Goal: Task Accomplishment & Management: Use online tool/utility

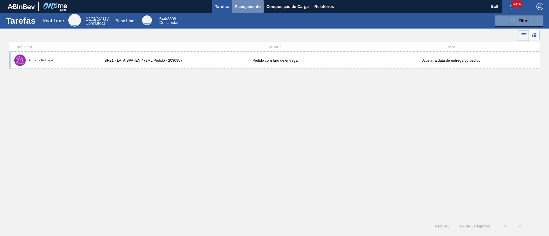
click at [252, 6] on span "Planejamento" at bounding box center [248, 6] width 26 height 7
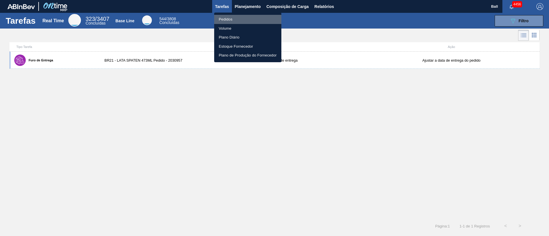
click at [228, 17] on li "Pedidos" at bounding box center [247, 19] width 67 height 9
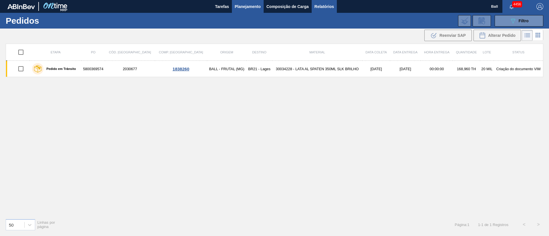
click at [331, 7] on span "Relatórios" at bounding box center [324, 6] width 19 height 7
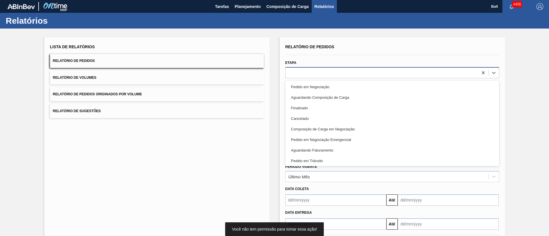
click at [311, 72] on div at bounding box center [382, 73] width 192 height 8
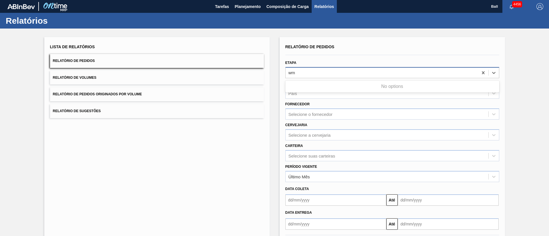
type input "w"
type input "em r"
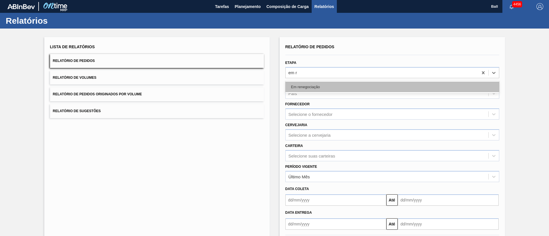
click at [308, 88] on div "Em renegociação" at bounding box center [392, 87] width 214 height 11
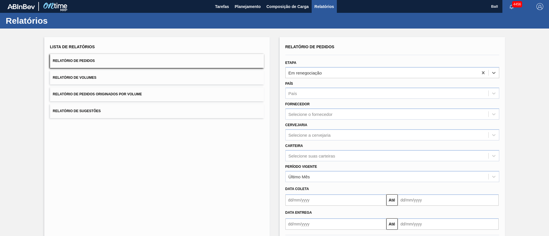
scroll to position [28, 0]
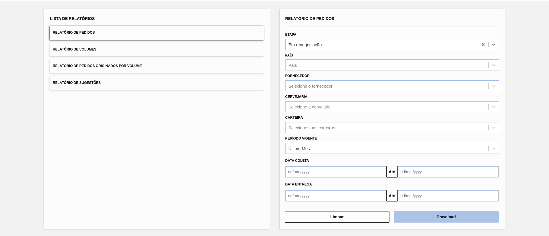
click at [452, 220] on button "Download" at bounding box center [446, 217] width 105 height 11
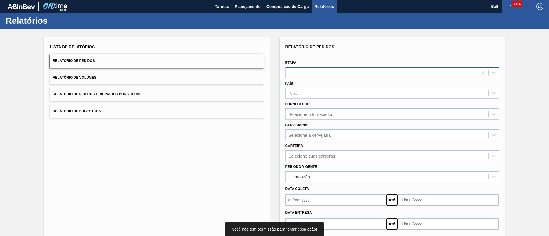
click at [355, 69] on div at bounding box center [382, 73] width 192 height 8
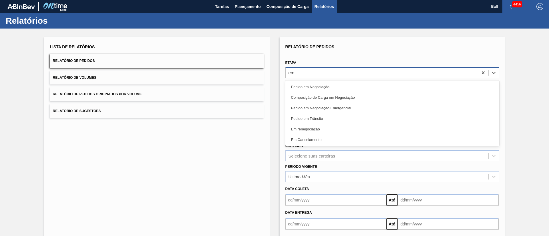
type input "em r"
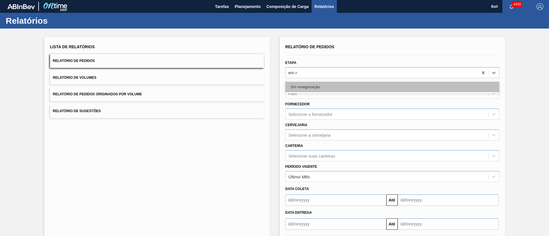
click at [353, 83] on div "Em renegociação" at bounding box center [392, 87] width 214 height 11
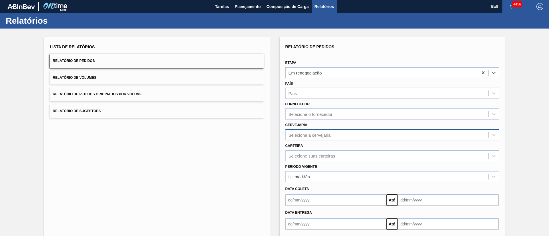
click at [345, 132] on div "Selecione a cervejaria" at bounding box center [387, 135] width 203 height 8
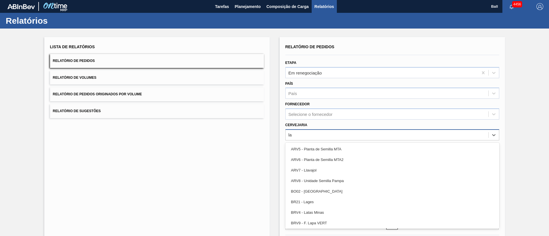
type input "lag"
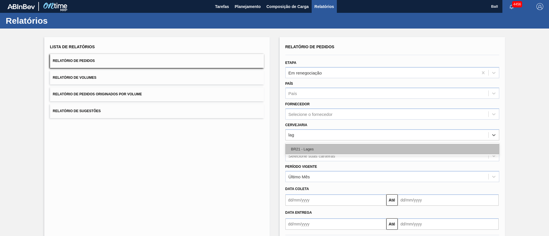
click at [331, 149] on div "BR21 - Lages" at bounding box center [392, 149] width 214 height 11
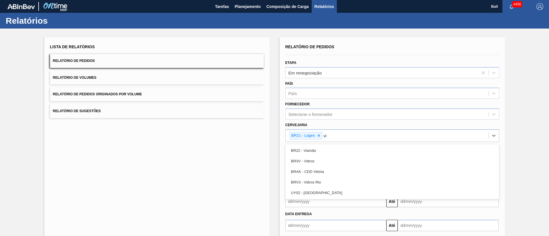
type input "via"
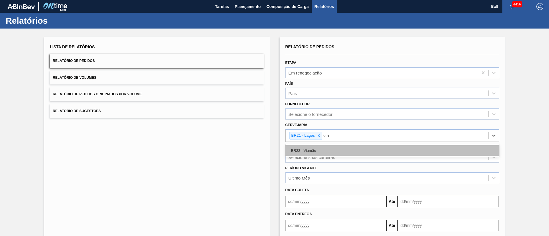
click at [331, 149] on div "BR22 - Viamão" at bounding box center [392, 151] width 214 height 11
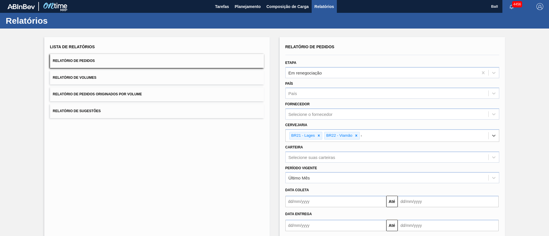
type input "GU"
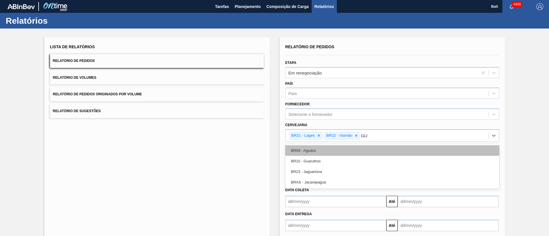
click at [332, 149] on div "BR09 - Agudos" at bounding box center [392, 151] width 214 height 11
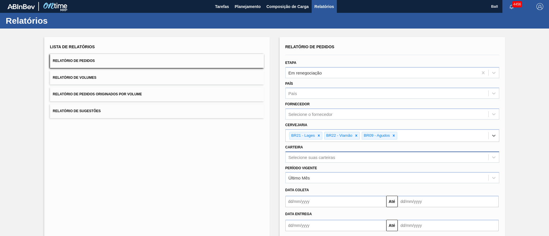
click at [345, 157] on div "Selecione suas carteiras" at bounding box center [392, 157] width 214 height 11
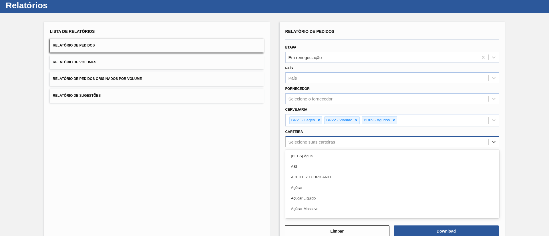
scroll to position [17, 0]
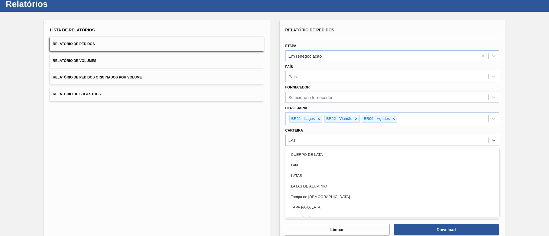
type input "LATA"
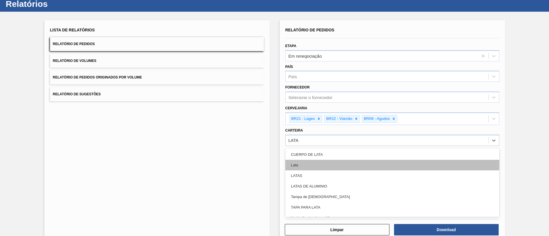
click at [315, 161] on div "Lata" at bounding box center [392, 165] width 214 height 11
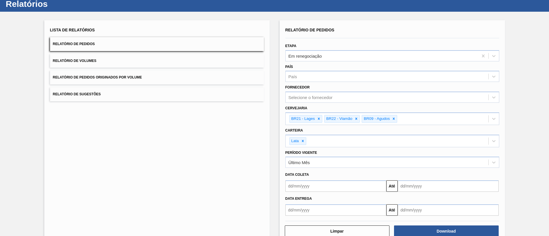
click at [257, 166] on div "Lista de Relatórios Relatório de Pedidos Relatório de Volumes Relatório de Pedi…" at bounding box center [156, 131] width 225 height 223
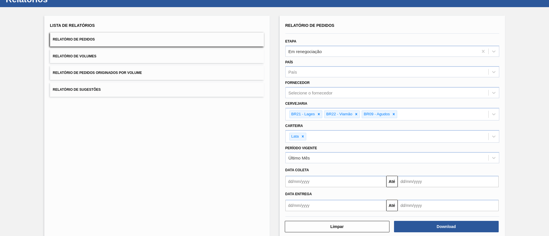
scroll to position [31, 0]
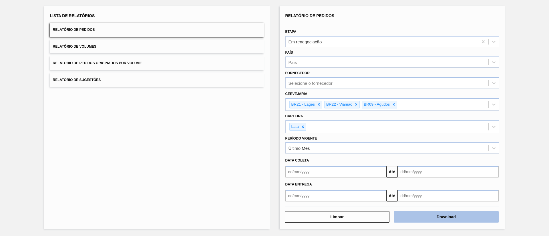
click at [473, 214] on button "Download" at bounding box center [446, 217] width 105 height 11
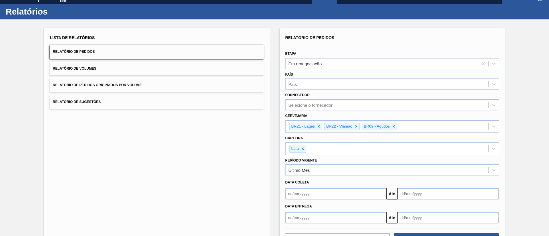
scroll to position [0, 0]
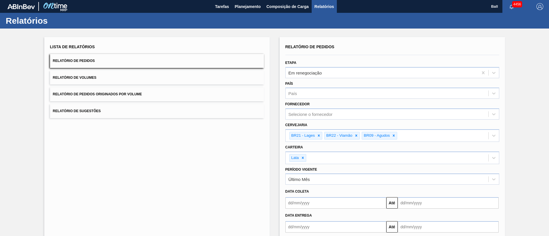
click at [167, 93] on button "Relatório de Pedidos Originados por Volume" at bounding box center [157, 94] width 214 height 14
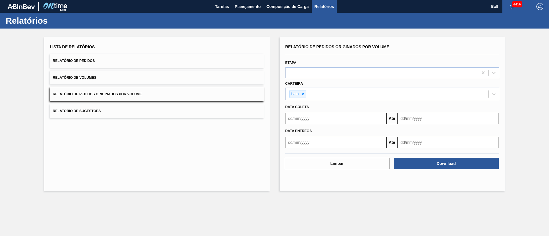
click at [344, 115] on input "text" at bounding box center [335, 118] width 101 height 11
click at [302, 151] on div "1" at bounding box center [301, 151] width 8 height 8
type input "01/09/2025"
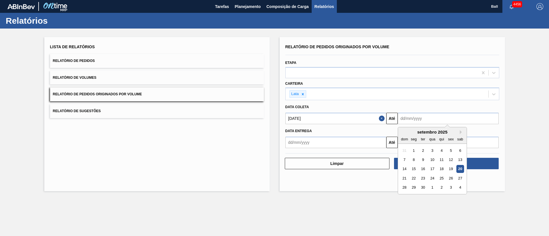
drag, startPoint x: 409, startPoint y: 121, endPoint x: 409, endPoint y: 128, distance: 7.1
click at [409, 121] on input "text" at bounding box center [448, 118] width 101 height 11
click at [425, 186] on div "30" at bounding box center [423, 188] width 8 height 8
type input "30/09/2025"
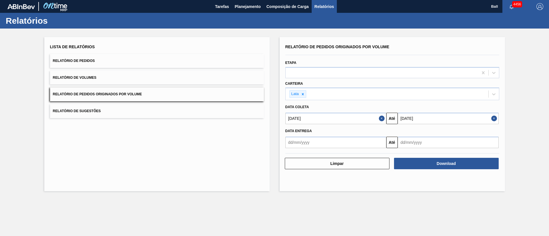
click at [396, 200] on main "Tarefas Planejamento Composição de Carga Relatórios Ball 4456 Marcar todas como…" at bounding box center [274, 118] width 549 height 236
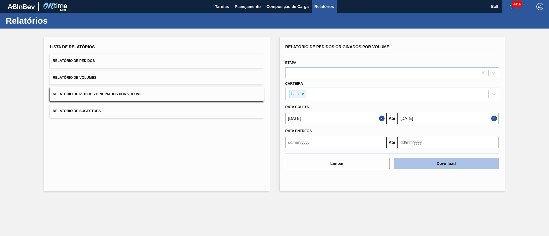
click at [456, 166] on button "Download" at bounding box center [446, 163] width 105 height 11
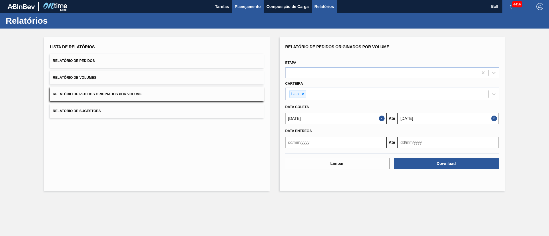
click at [253, 7] on span "Planejamento" at bounding box center [248, 6] width 26 height 7
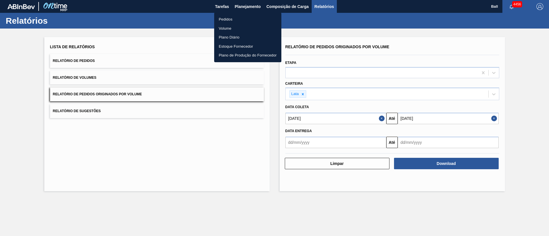
click at [236, 18] on li "Pedidos" at bounding box center [247, 19] width 67 height 9
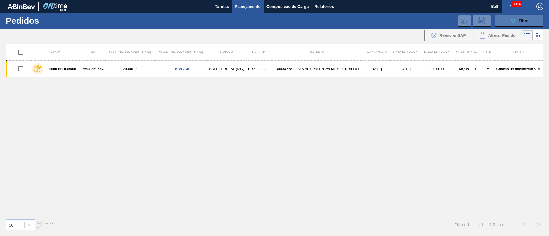
click at [528, 21] on span "Filtro" at bounding box center [524, 21] width 10 height 5
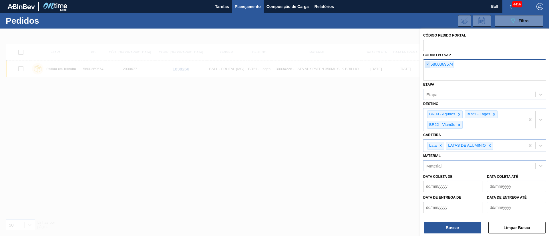
click at [427, 65] on span "×" at bounding box center [427, 64] width 5 height 7
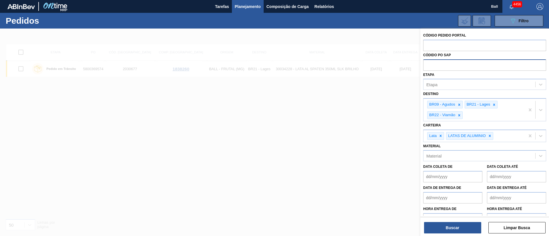
paste input "text"
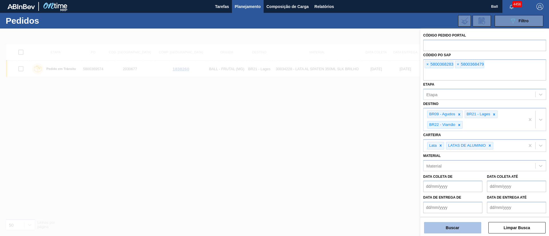
click at [448, 227] on button "Buscar" at bounding box center [452, 227] width 57 height 11
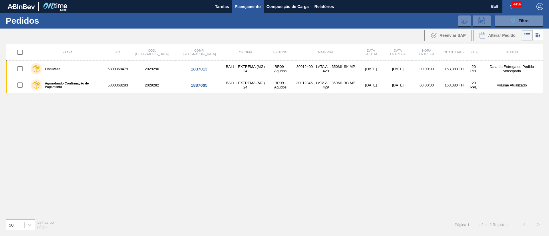
click at [13, 131] on div "Etapa PO Cód. Pedido Comp. Carga Origem Destino Material Data coleta Data entre…" at bounding box center [275, 129] width 538 height 171
click at [316, 2] on button "Relatórios" at bounding box center [324, 6] width 25 height 13
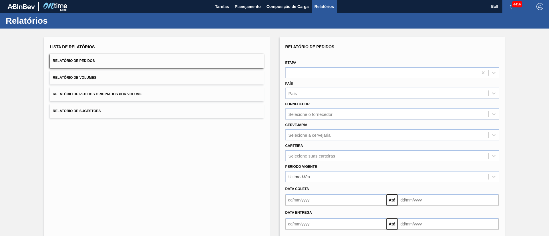
click at [207, 92] on button "Relatório de Pedidos Originados por Volume" at bounding box center [157, 94] width 214 height 14
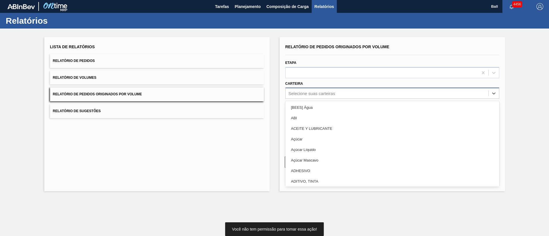
click at [333, 91] on div "Selecione suas carteiras" at bounding box center [311, 93] width 47 height 5
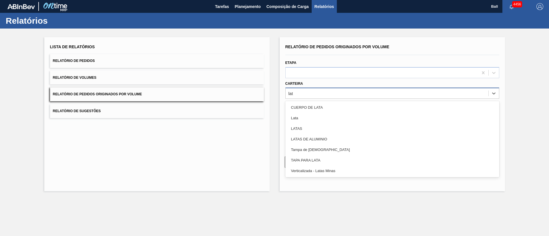
type input "lata"
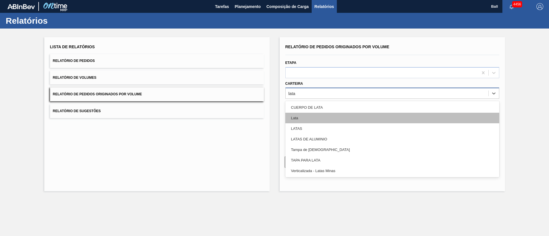
click at [308, 116] on div "Lata" at bounding box center [392, 118] width 214 height 11
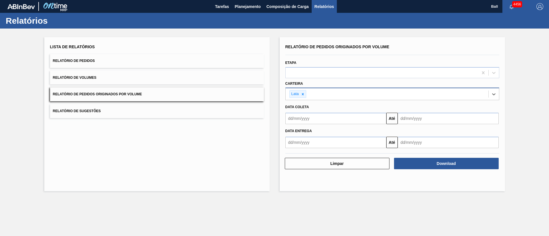
click at [339, 117] on input "text" at bounding box center [335, 118] width 101 height 11
click at [305, 150] on div "1" at bounding box center [301, 151] width 8 height 8
type input "01/09/2025"
click at [418, 119] on input "text" at bounding box center [448, 118] width 101 height 11
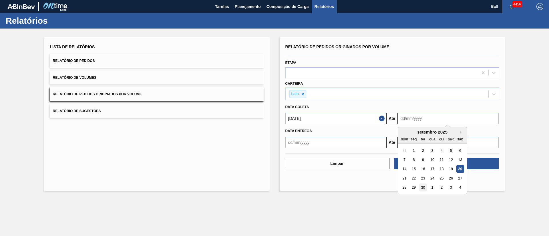
click at [425, 186] on div "30" at bounding box center [423, 188] width 8 height 8
type input "30/09/2025"
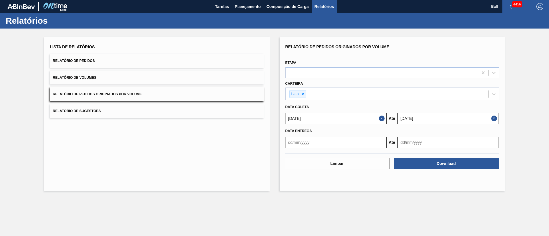
click at [413, 208] on main "Tarefas Planejamento Composição de Carga Relatórios Ball 4456 Marcar todas como…" at bounding box center [274, 118] width 549 height 236
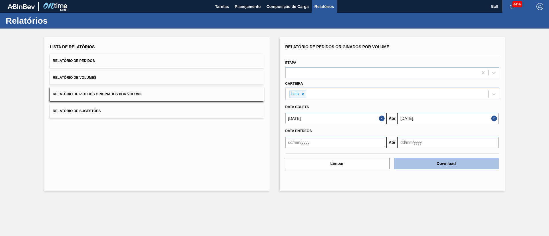
click at [446, 162] on button "Download" at bounding box center [446, 163] width 105 height 11
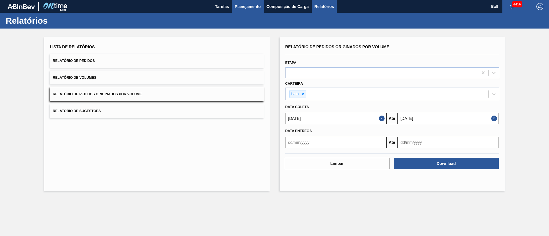
click at [250, 3] on span "Planejamento" at bounding box center [248, 6] width 26 height 7
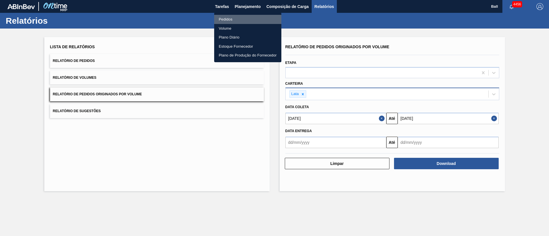
click at [230, 15] on li "Pedidos" at bounding box center [247, 19] width 67 height 9
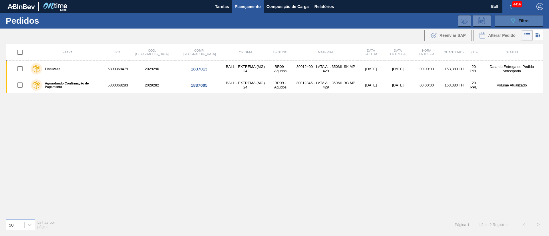
click at [514, 18] on icon "089F7B8B-B2A5-4AFE-B5C0-19BA573D28AC" at bounding box center [512, 20] width 7 height 7
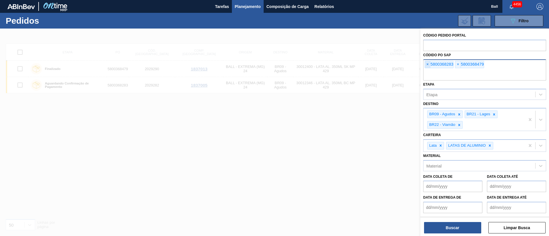
click at [425, 65] on span "×" at bounding box center [427, 64] width 5 height 7
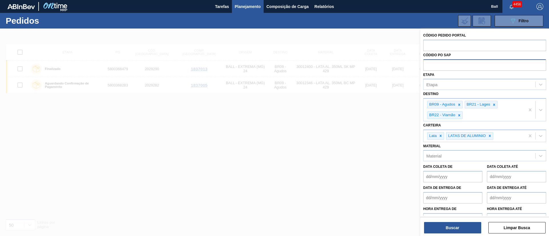
click at [425, 65] on input "text" at bounding box center [484, 64] width 123 height 11
paste input "text"
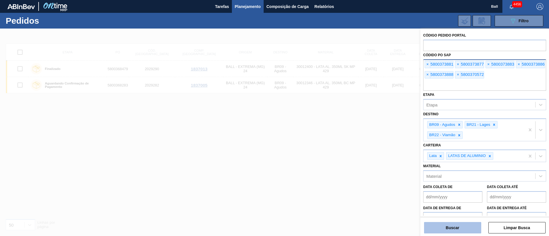
click at [449, 227] on button "Buscar" at bounding box center [452, 227] width 57 height 11
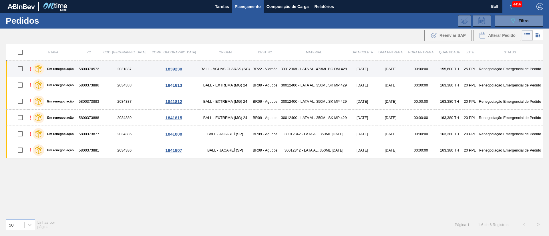
click at [301, 72] on td "30012368 - LATA AL. 473ML BC DM 429" at bounding box center [314, 69] width 70 height 16
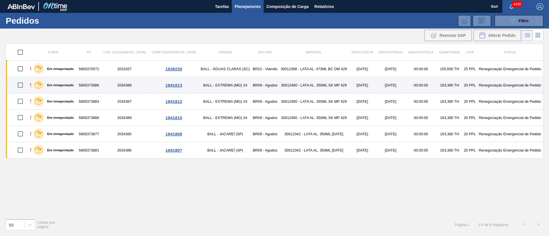
click at [299, 82] on td "30012400 - LATA AL. 350ML SK MP 429" at bounding box center [314, 85] width 70 height 16
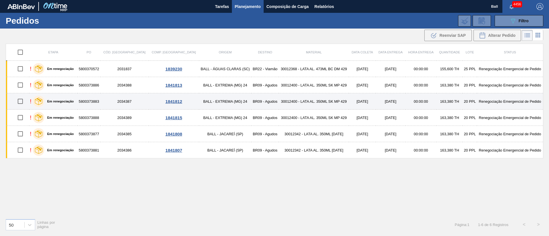
click at [295, 99] on td "30012400 - LATA AL. 350ML SK MP 429" at bounding box center [314, 101] width 70 height 16
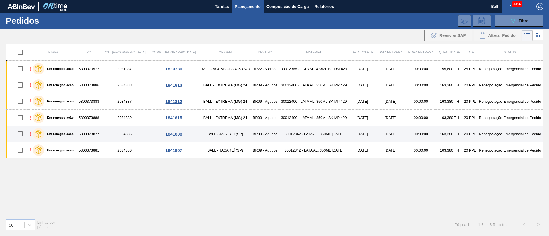
click at [291, 119] on td "30012400 - LATA AL. 350ML SK MP 429" at bounding box center [314, 118] width 70 height 16
click at [288, 136] on td "30012342 - LATA AL. 350ML BC 429" at bounding box center [314, 134] width 70 height 16
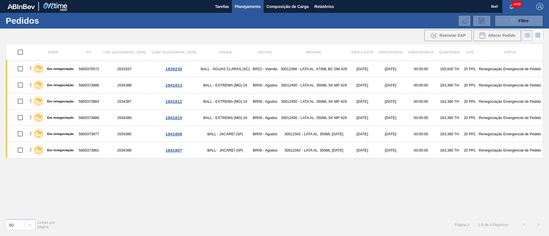
click at [280, 159] on div "Etapa PO Cód. Pedido Comp. Carga Origem Destino Material Data coleta Data entre…" at bounding box center [275, 129] width 538 height 171
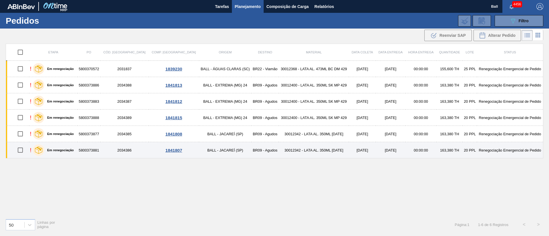
click at [280, 153] on td "30012342 - LATA AL. 350ML BC 429" at bounding box center [314, 150] width 70 height 16
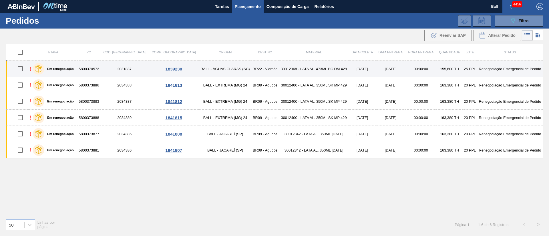
click at [251, 67] on td "BR22 - Viamão" at bounding box center [264, 69] width 27 height 16
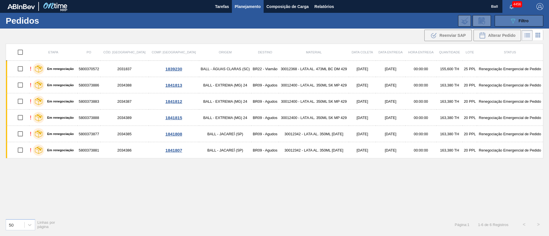
click at [515, 21] on icon "089F7B8B-B2A5-4AFE-B5C0-19BA573D28AC" at bounding box center [512, 20] width 7 height 7
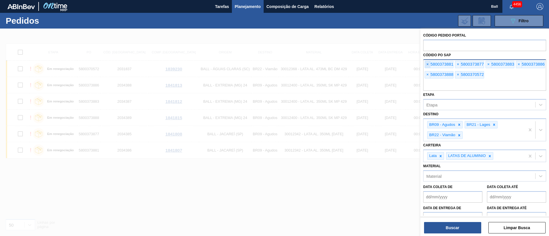
click at [426, 63] on span "×" at bounding box center [427, 64] width 5 height 7
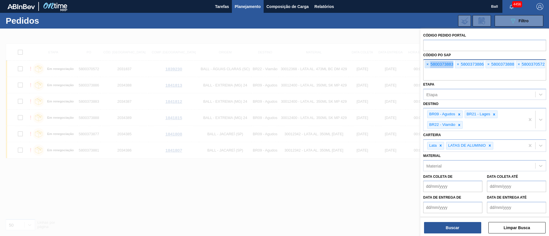
click at [426, 63] on span "×" at bounding box center [427, 64] width 5 height 7
click at [426, 70] on input "text" at bounding box center [484, 75] width 123 height 11
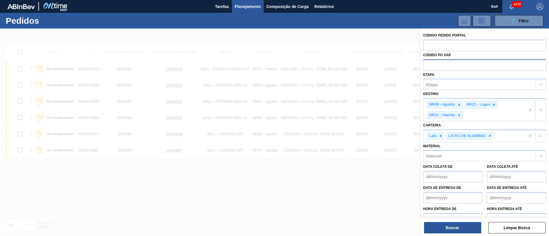
paste input "5800373888"
type input "5800373888"
click at [462, 224] on button "Buscar" at bounding box center [452, 227] width 57 height 11
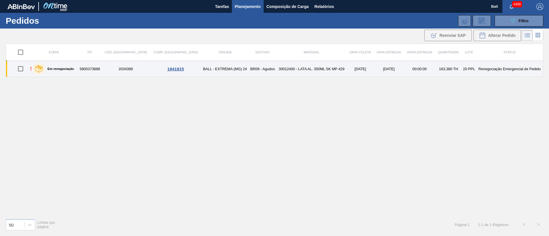
click at [299, 71] on td "30012400 - LATA AL. 350ML SK MP 429" at bounding box center [311, 69] width 70 height 16
click at [276, 73] on td "30012400 - LATA AL. 350ML SK MP 429" at bounding box center [311, 69] width 70 height 16
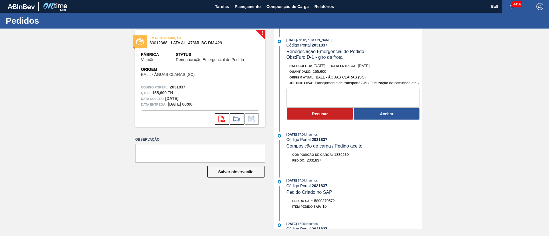
scroll to position [84, 0]
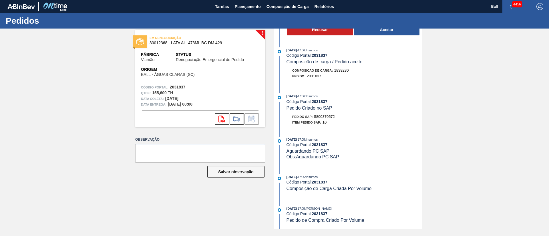
click at [495, 151] on div "! EM RENEGOCIAÇÃO 30012368 - LATA AL. 473ML BC DM 429 Fábrica Viamão Status Ren…" at bounding box center [274, 129] width 549 height 201
drag, startPoint x: 337, startPoint y: 118, endPoint x: 315, endPoint y: 117, distance: 22.3
click at [315, 117] on div "Pedido SAP: 5800370572" at bounding box center [354, 117] width 136 height 6
copy span "5800370572"
click at [248, 8] on span "Planejamento" at bounding box center [248, 6] width 26 height 7
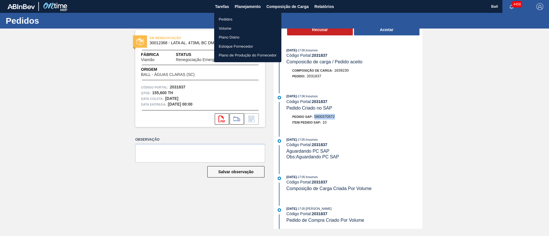
click at [226, 29] on li "Volume" at bounding box center [247, 28] width 67 height 9
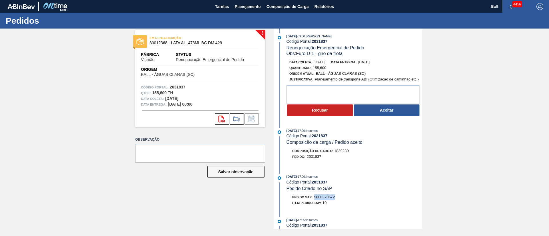
scroll to position [0, 0]
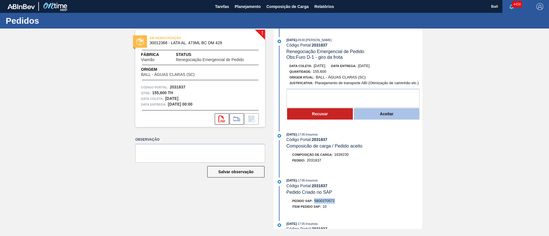
click at [375, 111] on button "Aceitar" at bounding box center [387, 113] width 66 height 11
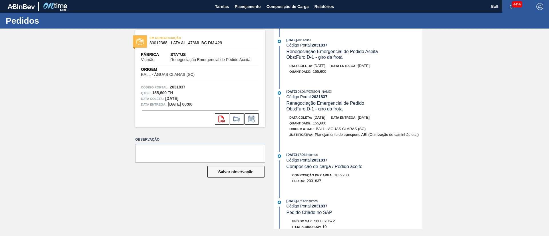
click at [343, 135] on span "Planejamento de transporte ABI (Otimização de caminhão etc.)" at bounding box center [367, 135] width 104 height 4
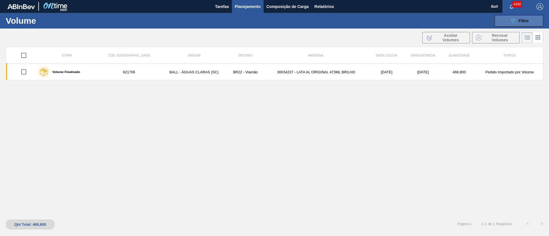
click at [519, 19] on span "Filtro" at bounding box center [524, 21] width 10 height 5
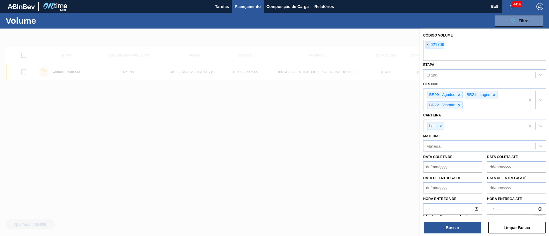
click at [427, 44] on span "×" at bounding box center [427, 44] width 5 height 7
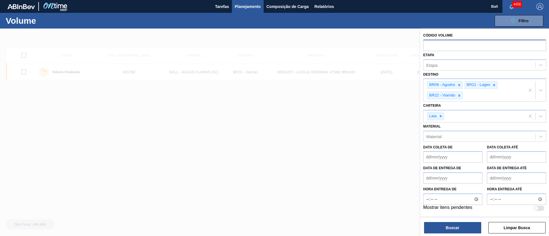
paste input "622530"
type input "622530"
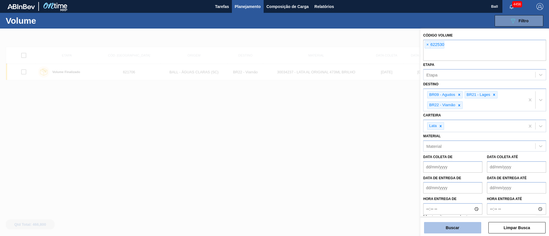
click at [449, 226] on button "Buscar" at bounding box center [452, 227] width 57 height 11
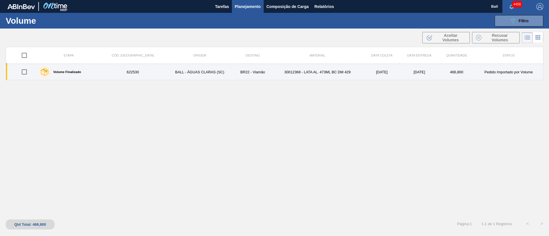
click at [288, 72] on td "30012368 - LATA AL. 473ML BC DM 429" at bounding box center [317, 72] width 93 height 16
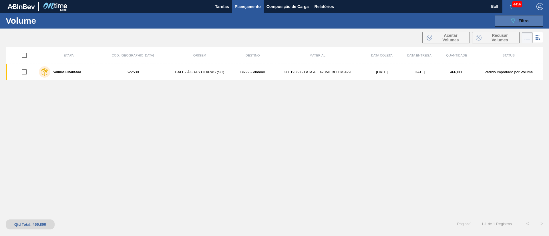
click at [514, 19] on icon at bounding box center [513, 21] width 4 height 5
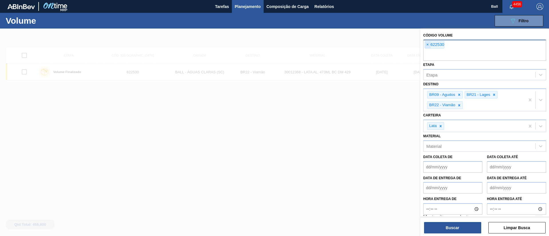
click at [428, 44] on span "×" at bounding box center [427, 44] width 5 height 7
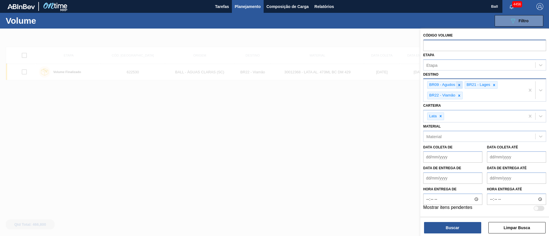
paste input "623316"
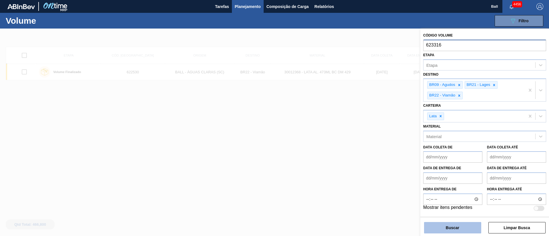
type input "623316"
click at [447, 224] on button "Buscar" at bounding box center [452, 227] width 57 height 11
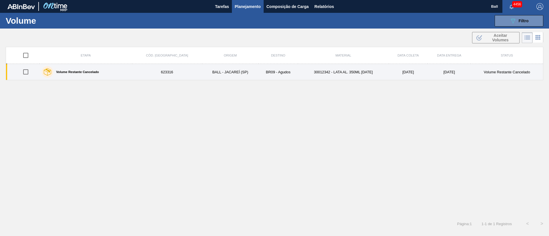
click at [335, 73] on td "30012342 - LATA AL. 350ML BC 429" at bounding box center [343, 72] width 91 height 16
click at [341, 68] on td "30012342 - LATA AL. 350ML BC 429" at bounding box center [343, 72] width 91 height 16
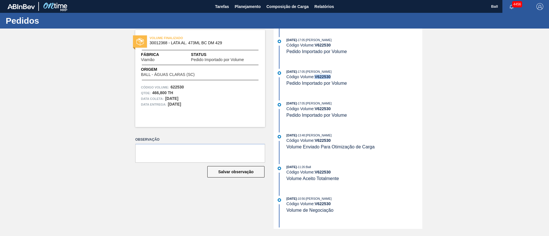
drag, startPoint x: 316, startPoint y: 76, endPoint x: 332, endPoint y: 76, distance: 15.7
click at [331, 76] on strong "V 622530" at bounding box center [323, 77] width 16 height 5
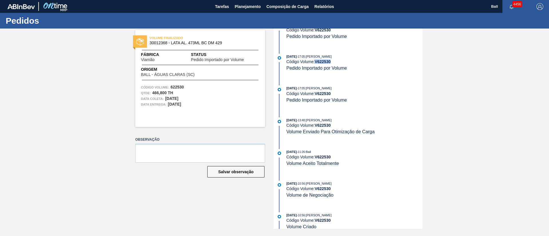
scroll to position [22, 0]
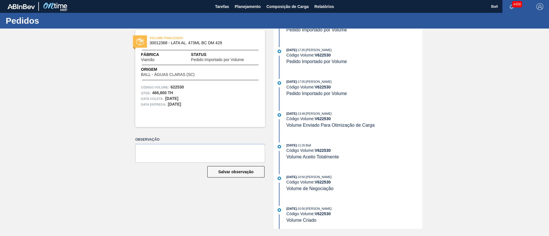
click at [358, 133] on div "[DATE] 13:48 : [PERSON_NAME] Código Volume: V 622530 Volume Enviado Para Otimiz…" at bounding box center [348, 122] width 147 height 23
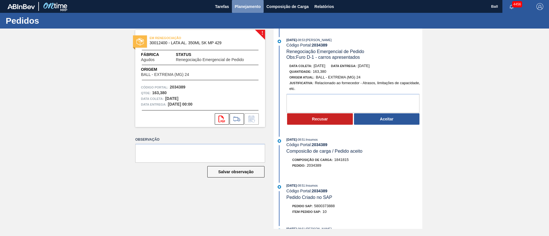
click at [247, 5] on span "Planejamento" at bounding box center [248, 6] width 26 height 7
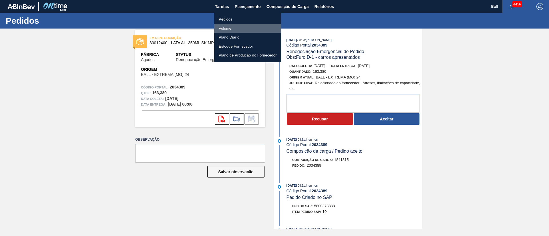
click at [229, 25] on li "Volume" at bounding box center [247, 28] width 67 height 9
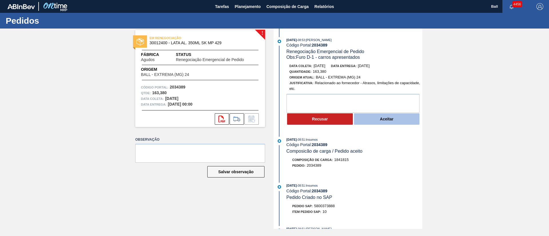
click at [384, 117] on button "Aceitar" at bounding box center [387, 119] width 66 height 11
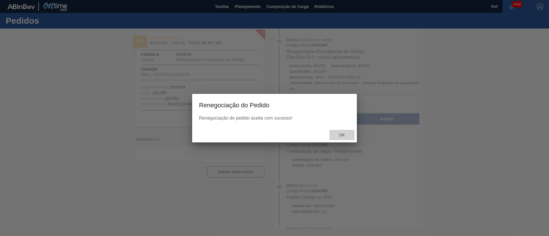
click at [342, 133] on span "Ok" at bounding box center [342, 135] width 15 height 5
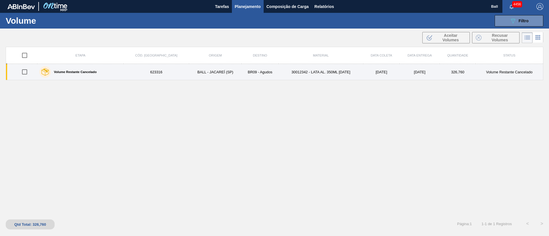
click at [329, 73] on td "30012342 - LATA AL. 350ML [DATE]" at bounding box center [320, 72] width 85 height 16
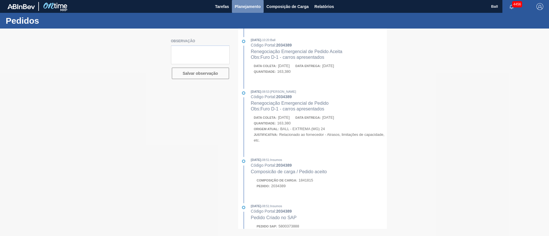
click at [252, 8] on span "Planejamento" at bounding box center [248, 6] width 26 height 7
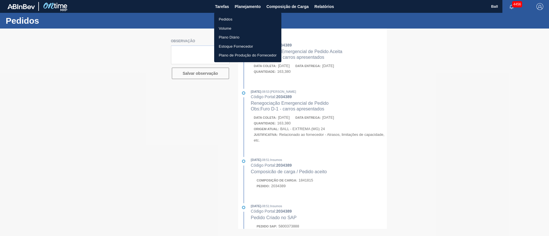
click at [238, 18] on li "Pedidos" at bounding box center [247, 19] width 67 height 9
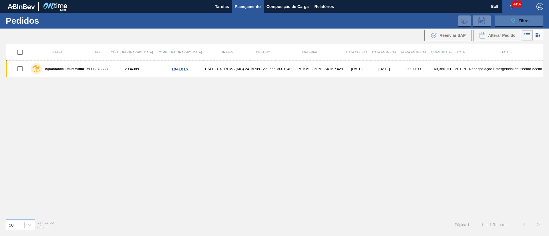
click at [534, 16] on button "089F7B8B-B2A5-4AFE-B5C0-19BA573D28AC Filtro" at bounding box center [519, 20] width 49 height 11
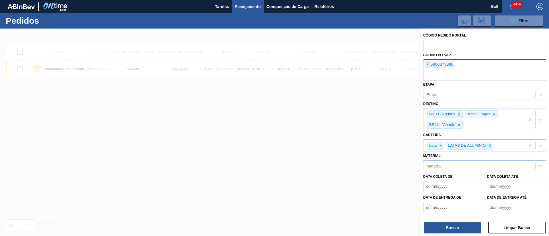
click at [427, 61] on span "×" at bounding box center [427, 64] width 5 height 7
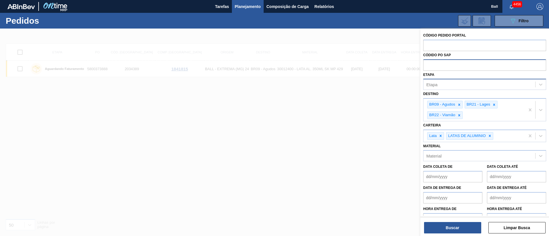
paste input "text"
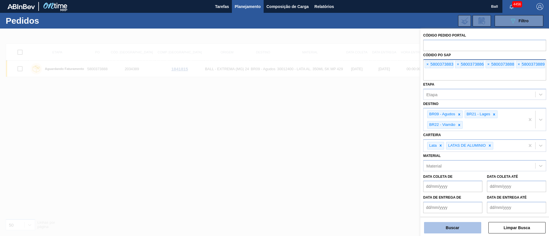
click at [452, 232] on button "Buscar" at bounding box center [452, 227] width 57 height 11
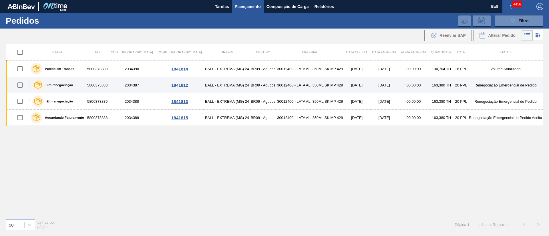
click at [324, 82] on td "30012400 - LATA AL. 350ML SK MP 429" at bounding box center [309, 85] width 67 height 16
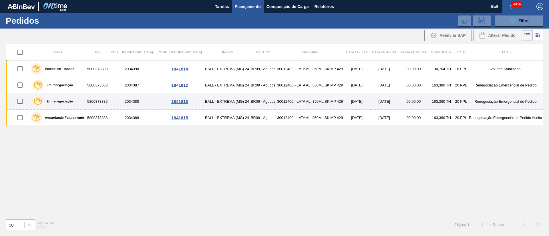
click at [317, 97] on td "30012400 - LATA AL. 350ML SK MP 429" at bounding box center [309, 101] width 67 height 16
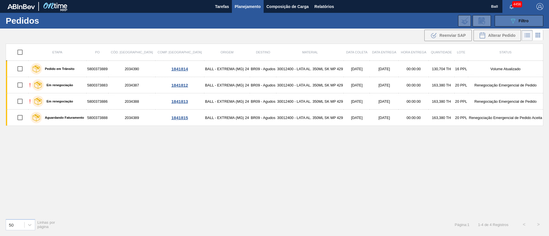
click at [519, 17] on button "089F7B8B-B2A5-4AFE-B5C0-19BA573D28AC Filtro" at bounding box center [519, 20] width 49 height 11
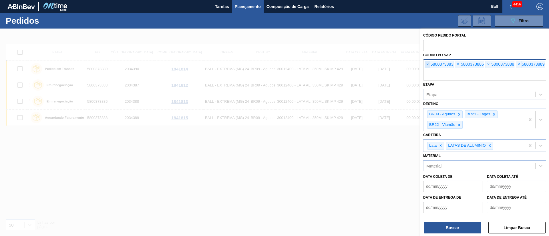
click at [425, 66] on span "×" at bounding box center [427, 64] width 5 height 7
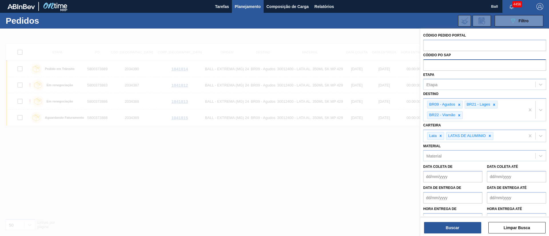
click at [425, 66] on input "text" at bounding box center [484, 64] width 123 height 11
paste input "text"
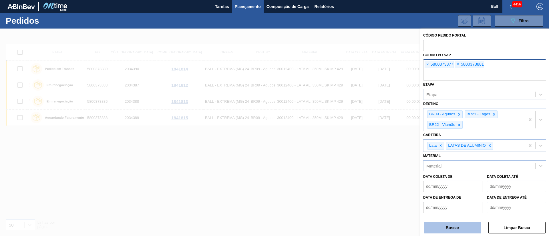
click at [463, 228] on button "Buscar" at bounding box center [452, 227] width 57 height 11
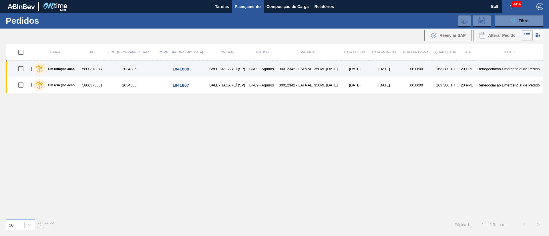
click at [247, 69] on td "BR09 - Agudos" at bounding box center [261, 69] width 28 height 16
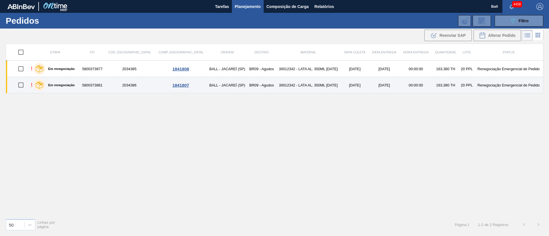
click at [247, 81] on td "BR09 - Agudos" at bounding box center [261, 85] width 28 height 16
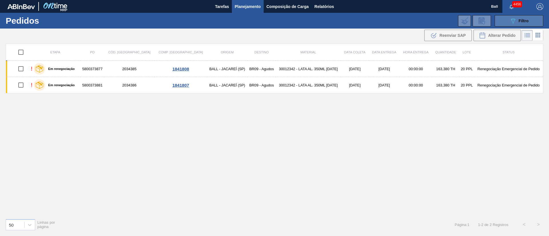
click at [532, 15] on button "089F7B8B-B2A5-4AFE-B5C0-19BA573D28AC Filtro" at bounding box center [519, 20] width 49 height 11
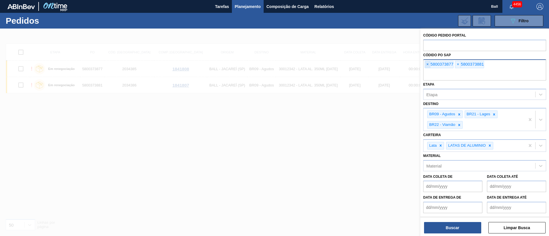
click at [426, 64] on span "×" at bounding box center [427, 64] width 5 height 7
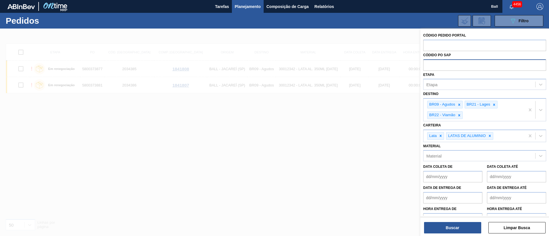
click at [439, 91] on div "Destino BR09 - Agudos BR21 - Lages BR22 - Viamão" at bounding box center [484, 105] width 123 height 31
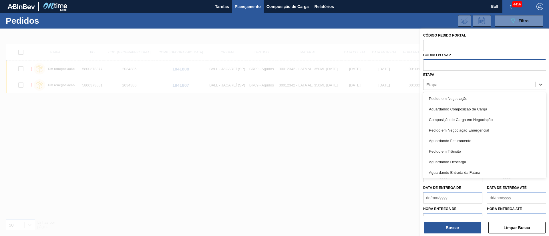
click at [439, 86] on div "Etapa" at bounding box center [479, 85] width 112 height 8
type input "em r"
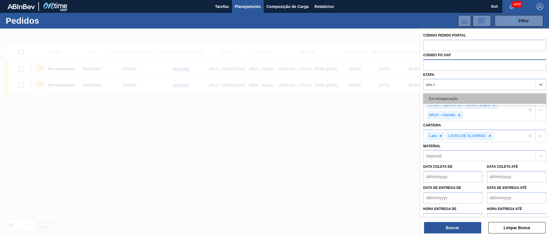
click at [459, 96] on div "Em renegociação" at bounding box center [484, 98] width 123 height 11
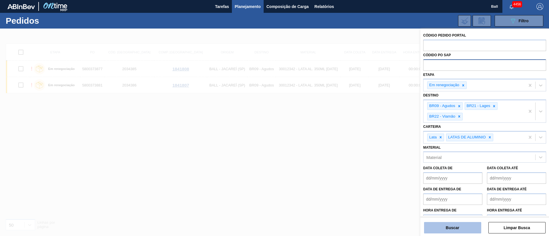
click at [469, 224] on button "Buscar" at bounding box center [452, 227] width 57 height 11
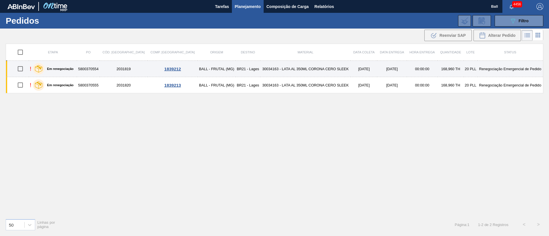
click at [303, 71] on td "30034163 - LATA AL 350ML CORONA CERO SLEEK" at bounding box center [305, 69] width 90 height 16
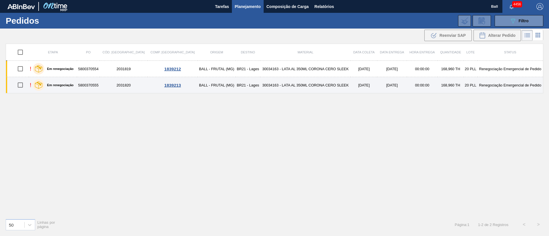
click at [298, 87] on td "30034163 - LATA AL 350ML CORONA CERO SLEEK" at bounding box center [305, 85] width 90 height 16
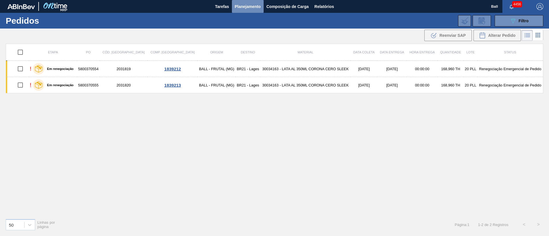
click at [245, 8] on span "Planejamento" at bounding box center [248, 6] width 26 height 7
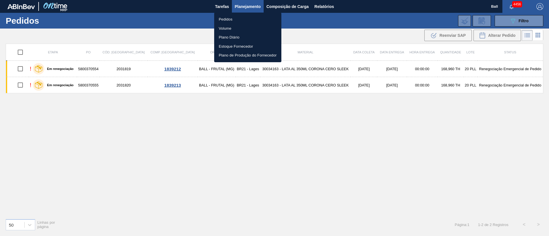
click at [230, 28] on li "Volume" at bounding box center [247, 28] width 67 height 9
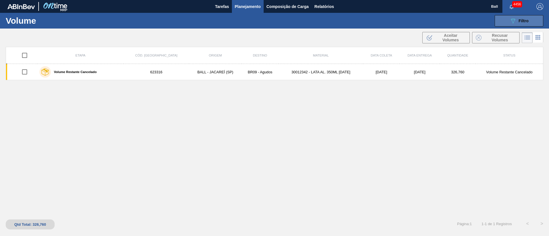
click at [517, 22] on div "089F7B8B-B2A5-4AFE-B5C0-19BA573D28AC Filtro" at bounding box center [518, 20] width 19 height 7
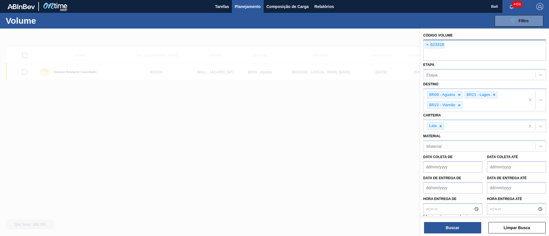
click at [426, 46] on span "×" at bounding box center [427, 44] width 5 height 7
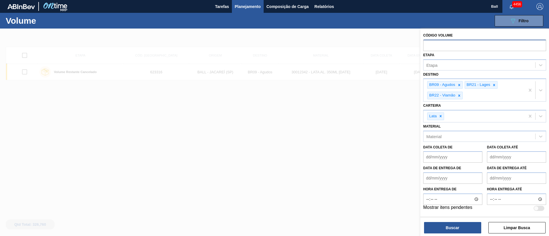
paste input "text"
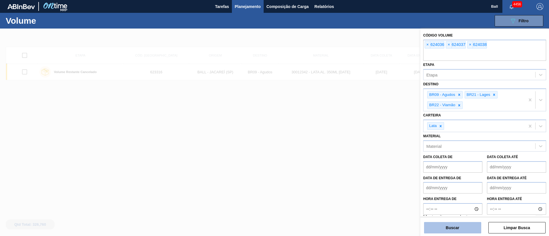
click at [445, 232] on button "Buscar" at bounding box center [452, 227] width 57 height 11
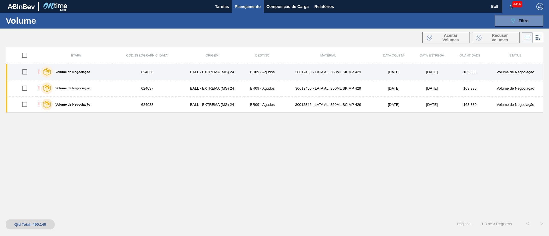
click at [249, 74] on td "BR09 - Agudos" at bounding box center [262, 72] width 37 height 16
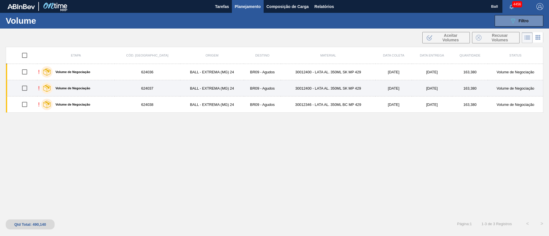
click at [244, 85] on td "BR09 - Agudos" at bounding box center [262, 88] width 37 height 16
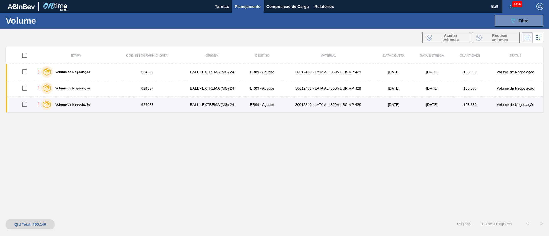
click at [244, 100] on td "BR09 - Agudos" at bounding box center [262, 105] width 37 height 16
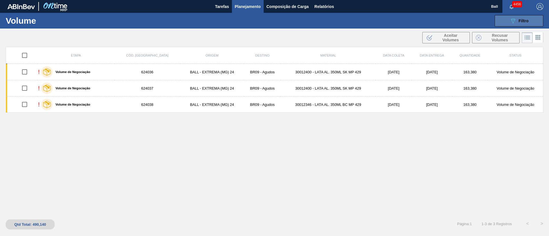
click at [509, 22] on icon "089F7B8B-B2A5-4AFE-B5C0-19BA573D28AC" at bounding box center [512, 20] width 7 height 7
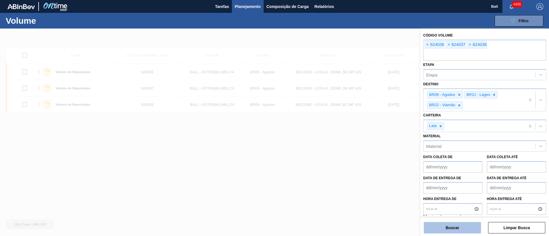
click at [464, 231] on button "Buscar" at bounding box center [452, 227] width 57 height 11
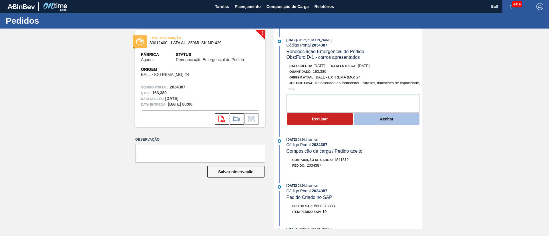
click at [387, 116] on button "Aceitar" at bounding box center [387, 119] width 66 height 11
click at [377, 126] on div "[DATE] 08:53 : [PERSON_NAME] Código Portal: 2034388 Renegociação Emergencial de…" at bounding box center [348, 82] width 147 height 91
click at [380, 114] on button "Aceitar" at bounding box center [387, 119] width 66 height 11
click at [388, 120] on button "Aceitar" at bounding box center [387, 119] width 66 height 11
click at [376, 119] on button "Aceitar" at bounding box center [387, 119] width 66 height 11
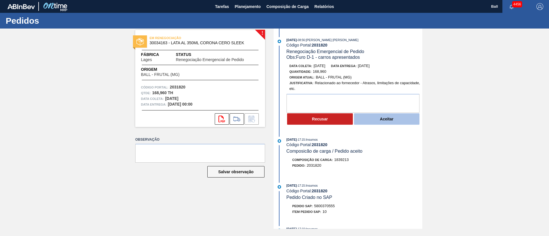
click at [389, 114] on button "Aceitar" at bounding box center [387, 119] width 66 height 11
click at [389, 127] on div "20/09/2025 - 08:55 : BRUNO DE MELLO DUARTE Código Portal: 2031819 Renegociação …" at bounding box center [348, 82] width 147 height 91
click at [387, 122] on button "Aceitar" at bounding box center [387, 119] width 66 height 11
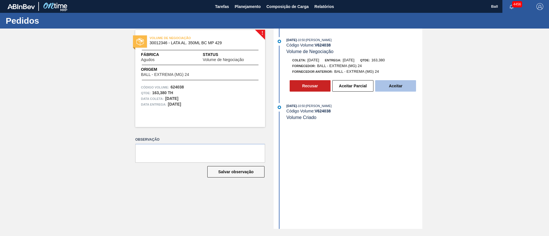
click at [403, 88] on button "Aceitar" at bounding box center [395, 85] width 41 height 11
click at [404, 87] on button "Aceitar" at bounding box center [395, 85] width 41 height 11
click at [397, 88] on button "Aceitar" at bounding box center [395, 85] width 41 height 11
